Goal: Task Accomplishment & Management: Manage account settings

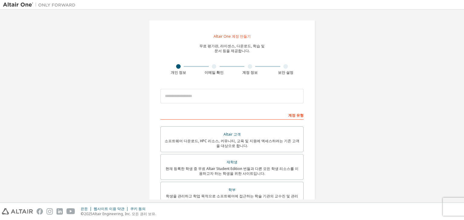
click at [236, 38] on font "Altair One 계정 만들기" at bounding box center [232, 36] width 37 height 5
drag, startPoint x: 215, startPoint y: 37, endPoint x: 251, endPoint y: 36, distance: 36.3
click at [251, 36] on div "Altair One 계정 만들기 무료 평가판, 라이센스, 다운로드, 학습 및 문서 등을 제공합니다. 개인 정보 이메일 확인 계정 정보 보안 설…" at bounding box center [232, 173] width 166 height 307
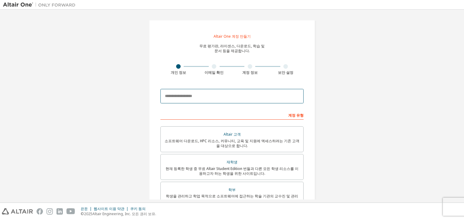
click at [252, 98] on input "email" at bounding box center [231, 96] width 143 height 14
type input "**********"
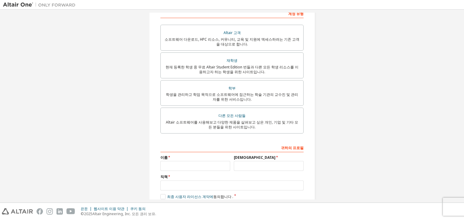
scroll to position [140, 0]
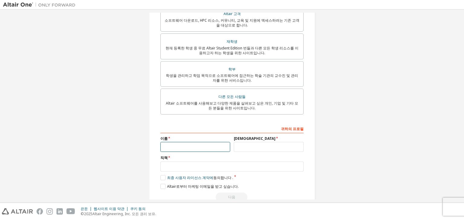
click at [216, 148] on input "text" at bounding box center [195, 147] width 70 height 10
type input "**"
click at [284, 147] on input "text" at bounding box center [269, 147] width 70 height 10
type input "*"
click at [225, 168] on input "text" at bounding box center [231, 167] width 143 height 10
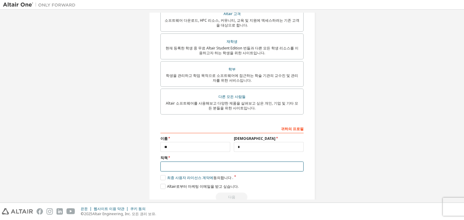
type input "***"
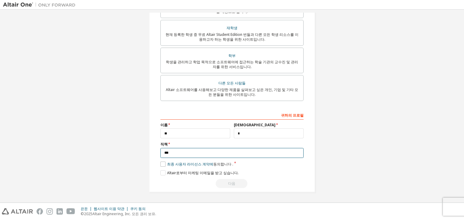
scroll to position [154, 0]
click at [161, 165] on label "최종 사용자 라이선스 계약에 동의합니다 ." at bounding box center [196, 164] width 73 height 5
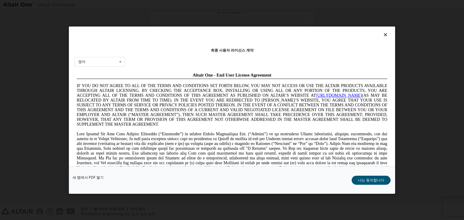
scroll to position [0, 0]
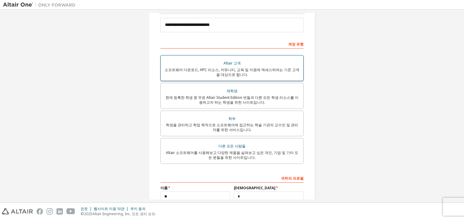
scroll to position [91, 0]
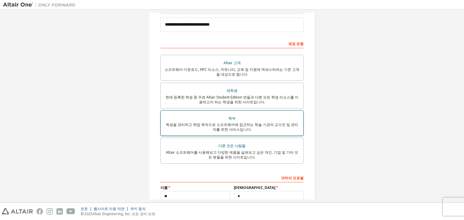
click at [250, 122] on div "학부" at bounding box center [231, 118] width 135 height 8
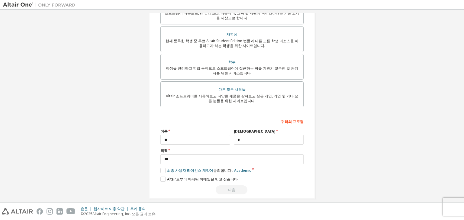
scroll to position [154, 0]
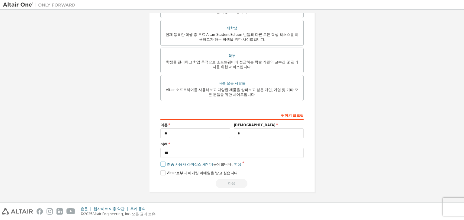
click at [161, 164] on label "최종 사용자 라이선스 계약에 동의합니다 . 학생" at bounding box center [200, 164] width 81 height 5
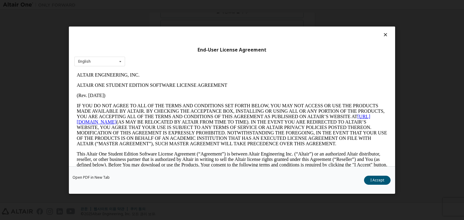
scroll to position [0, 0]
click at [377, 180] on font "나는 동의합니다" at bounding box center [371, 180] width 26 height 5
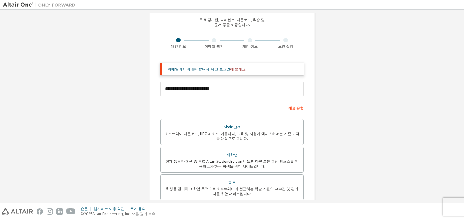
scroll to position [3, 0]
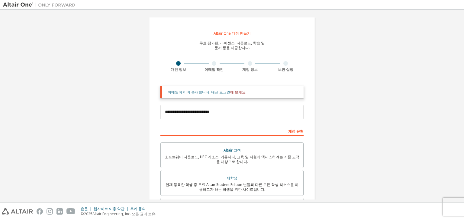
click at [215, 92] on font "이메일이 이미 존재합니다. 대신 로그인" at bounding box center [199, 92] width 63 height 5
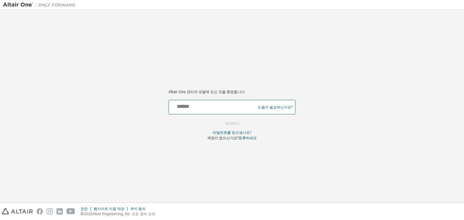
click at [209, 106] on input "text" at bounding box center [212, 106] width 83 height 9
type input "**********"
click at [242, 122] on button "계속하다" at bounding box center [231, 124] width 27 height 9
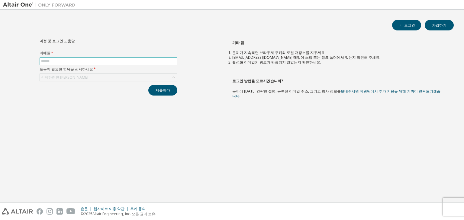
click at [86, 59] on input "text" at bounding box center [108, 61] width 135 height 5
type input "**********"
click at [91, 78] on div "선택하려면 클릭하세요" at bounding box center [108, 77] width 137 height 7
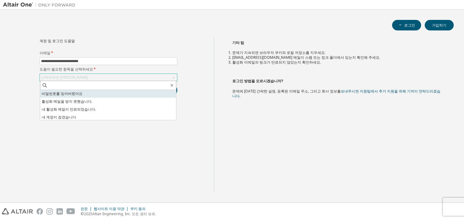
click at [106, 95] on li "비밀번호를 잊어버렸어요" at bounding box center [108, 94] width 136 height 8
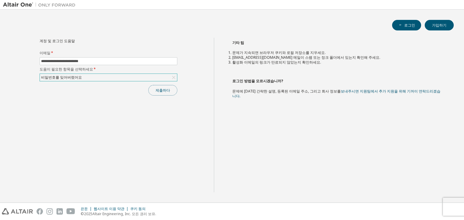
click at [172, 88] on button "제출하다" at bounding box center [162, 90] width 29 height 11
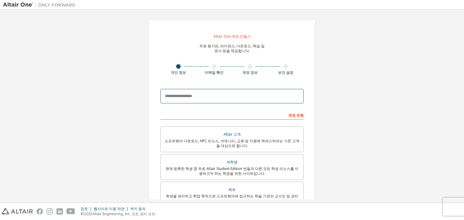
click at [246, 99] on input "email" at bounding box center [231, 96] width 143 height 14
type input "**********"
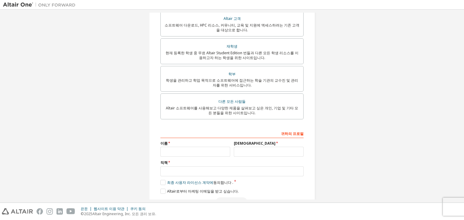
scroll to position [154, 0]
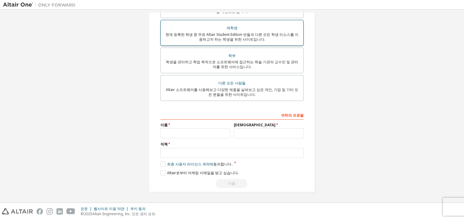
click at [248, 44] on label "재학생 현재 등록한 학생 중 무료 Altair Student Edition 번들과 다른 모든 학생 리소스를 이용하고자 하는 학생을 위한 사이트…" at bounding box center [231, 33] width 143 height 26
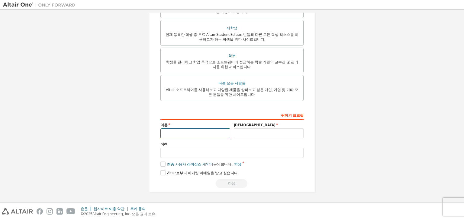
click at [216, 135] on input "text" at bounding box center [195, 134] width 70 height 10
type input "**"
click at [254, 136] on input "text" at bounding box center [269, 134] width 70 height 10
type input "*"
click at [214, 153] on input "text" at bounding box center [231, 153] width 143 height 10
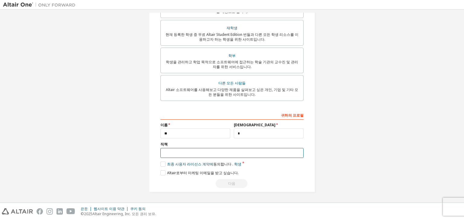
type input "***"
click at [165, 166] on label "최종 사용자 라이선스 계약에 동의합니다 . 학생" at bounding box center [200, 164] width 81 height 5
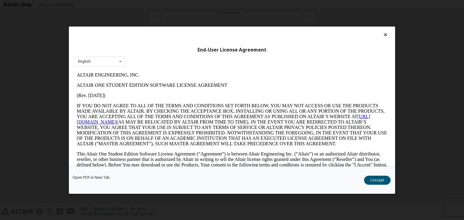
scroll to position [0, 0]
click at [383, 178] on font "나는 동의합니다" at bounding box center [371, 180] width 26 height 5
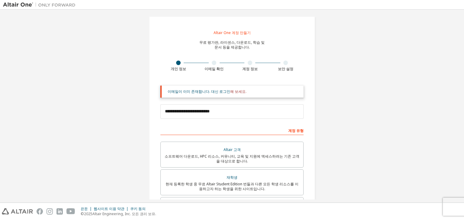
scroll to position [3, 0]
click at [214, 94] on font "이메일이 이미 존재합니다. 대신 로그인" at bounding box center [199, 92] width 63 height 5
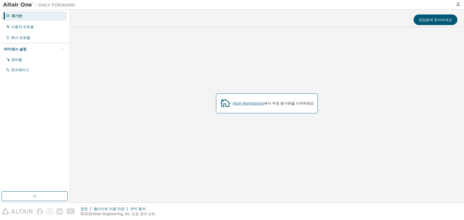
click at [257, 104] on font "Altair Marketplace" at bounding box center [248, 103] width 31 height 5
